Goal: Transaction & Acquisition: Purchase product/service

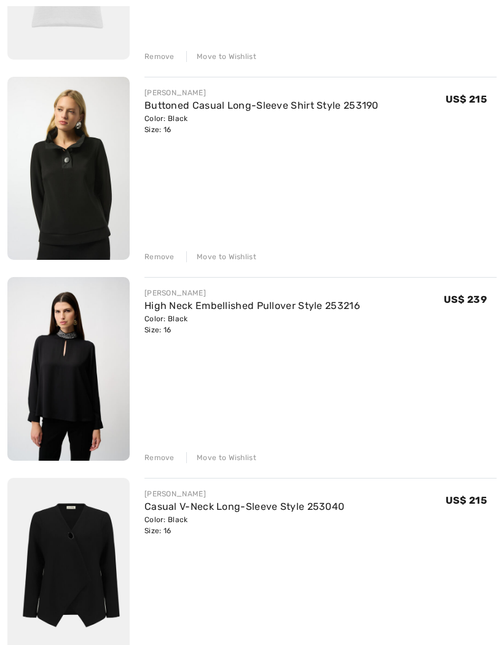
scroll to position [305, 0]
click at [163, 460] on div "Remove" at bounding box center [159, 457] width 30 height 11
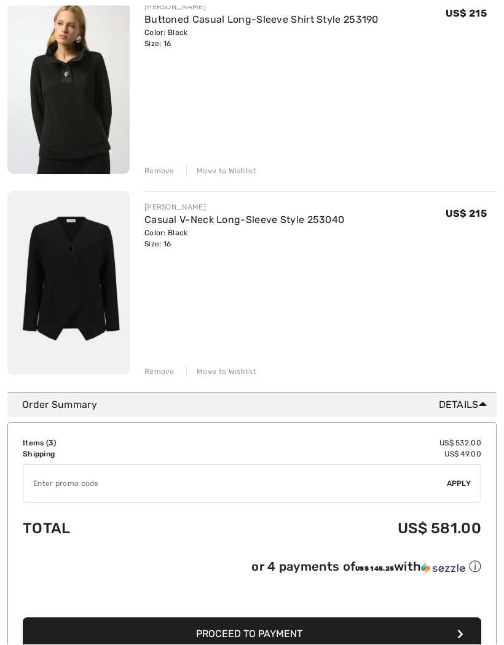
scroll to position [391, 0]
click at [268, 631] on span "Proceed to Payment" at bounding box center [249, 634] width 106 height 12
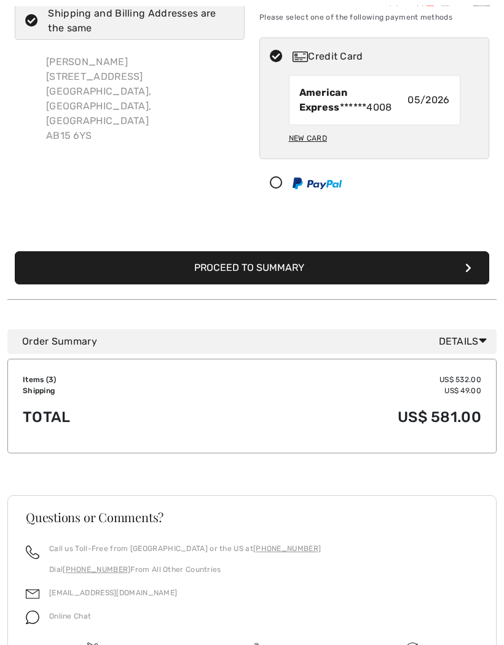
scroll to position [92, 0]
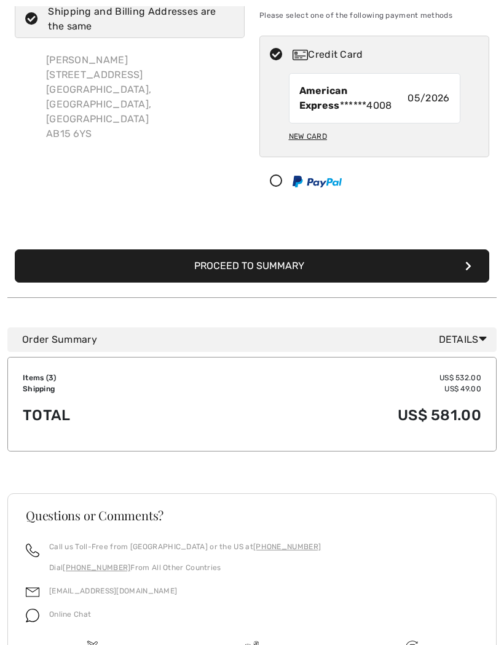
click at [303, 264] on button "Proceed to Summary" at bounding box center [252, 266] width 474 height 33
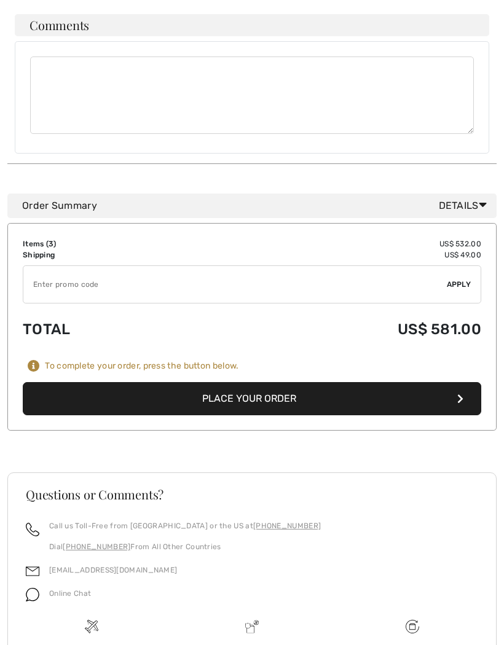
scroll to position [867, 0]
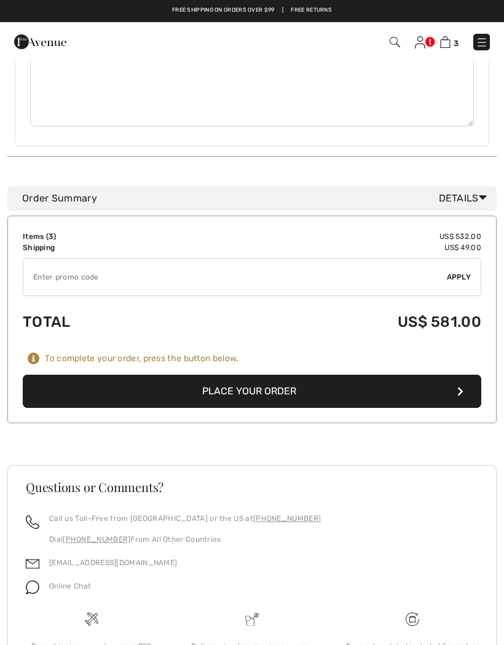
click at [251, 375] on button "Place Your Order" at bounding box center [252, 391] width 458 height 33
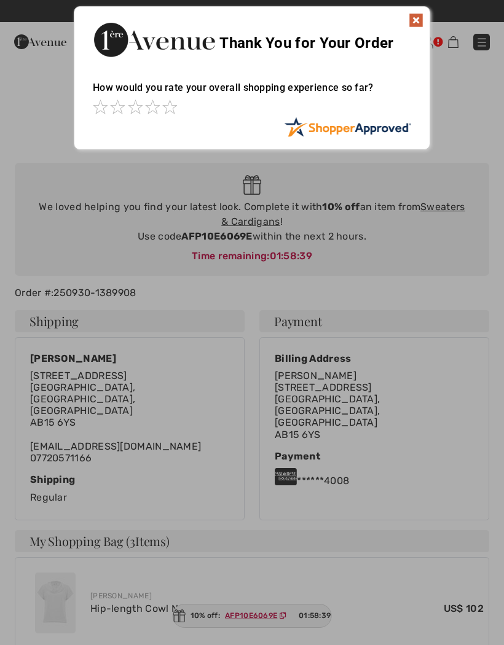
click at [176, 103] on span at bounding box center [169, 107] width 15 height 15
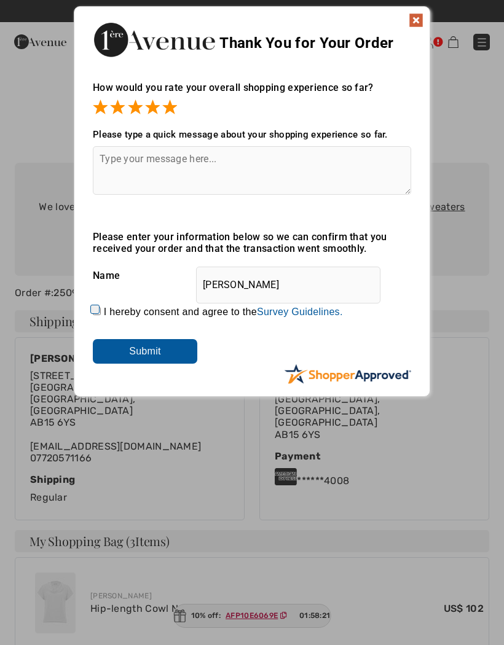
click at [414, 26] on img at bounding box center [415, 20] width 15 height 15
